Goal: Task Accomplishment & Management: Use online tool/utility

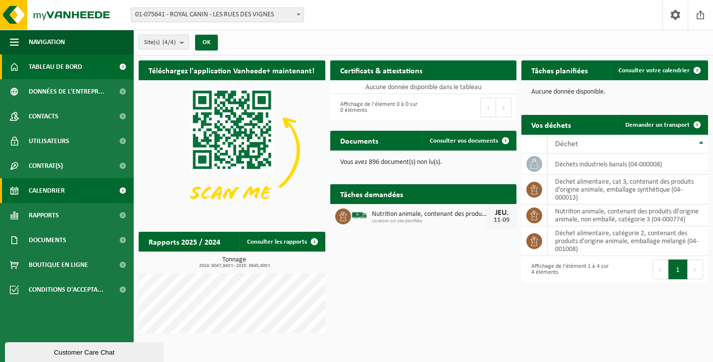
click at [61, 189] on span "Calendrier" at bounding box center [47, 190] width 36 height 25
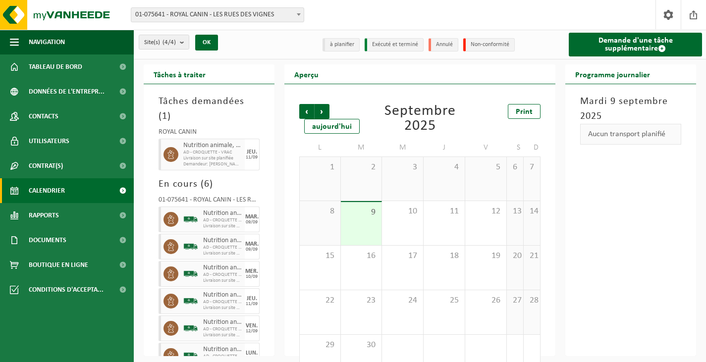
click at [45, 213] on span "Rapports" at bounding box center [44, 215] width 30 height 25
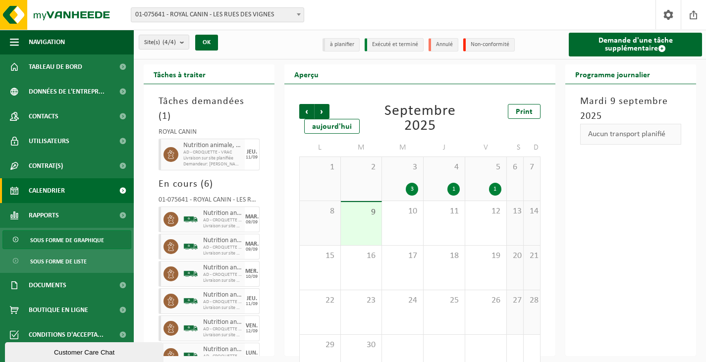
click at [60, 241] on span "Sous forme de graphique" at bounding box center [67, 240] width 74 height 19
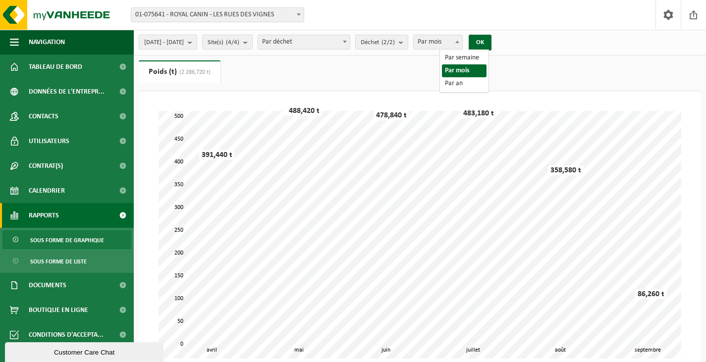
click at [454, 41] on span "Par mois" at bounding box center [437, 42] width 49 height 14
select select "1"
click at [491, 40] on button "OK" at bounding box center [479, 43] width 23 height 16
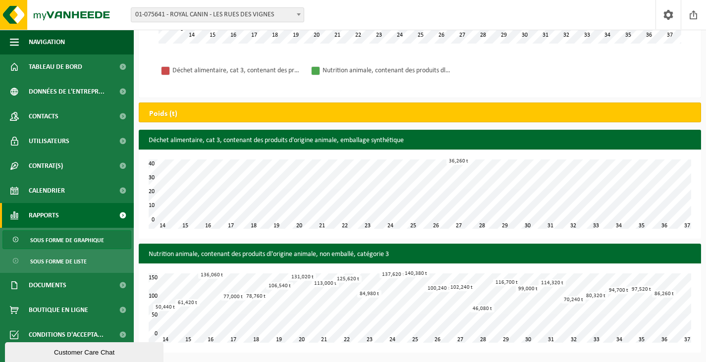
scroll to position [265, 0]
